Goal: Find specific page/section: Find specific page/section

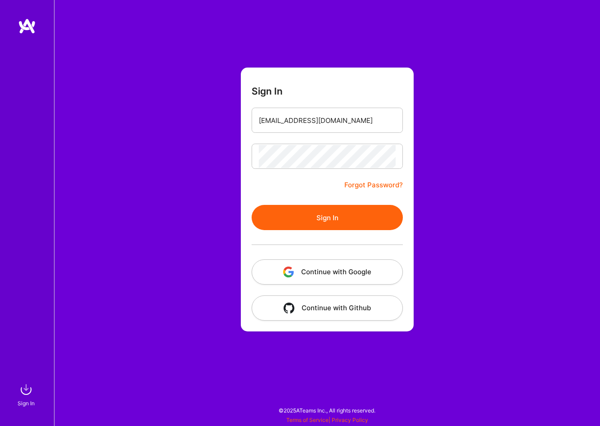
click at [335, 213] on button "Sign In" at bounding box center [327, 217] width 151 height 25
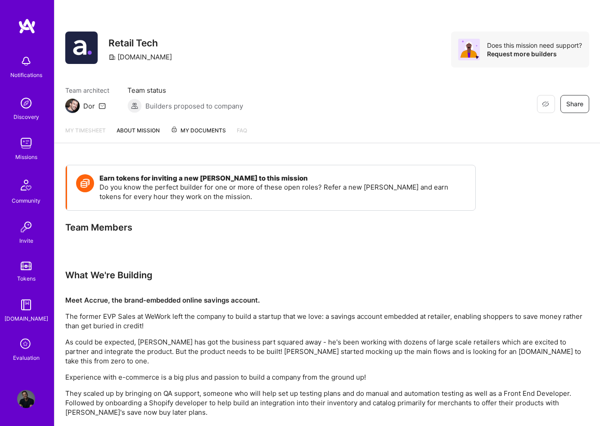
click at [189, 133] on span "My Documents" at bounding box center [198, 131] width 55 height 10
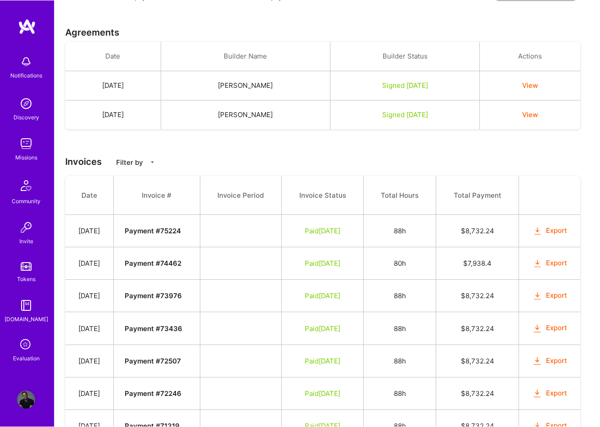
scroll to position [382, 0]
